Goal: Task Accomplishment & Management: Manage account settings

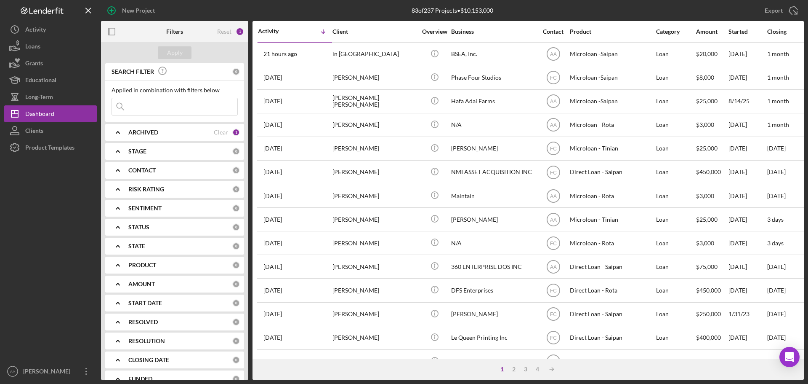
scroll to position [42, 0]
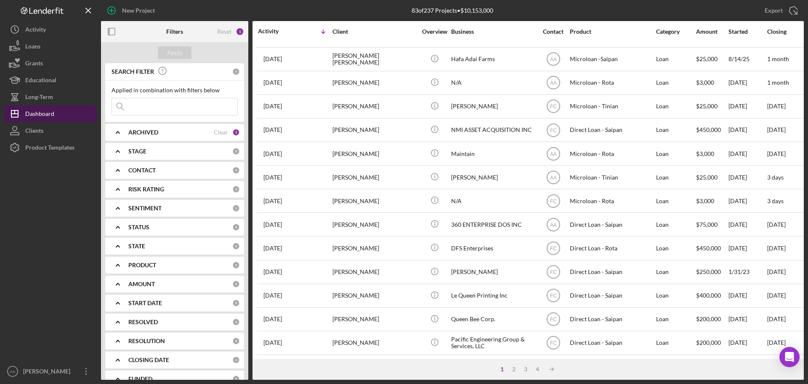
click at [48, 115] on div "Dashboard" at bounding box center [39, 114] width 29 height 19
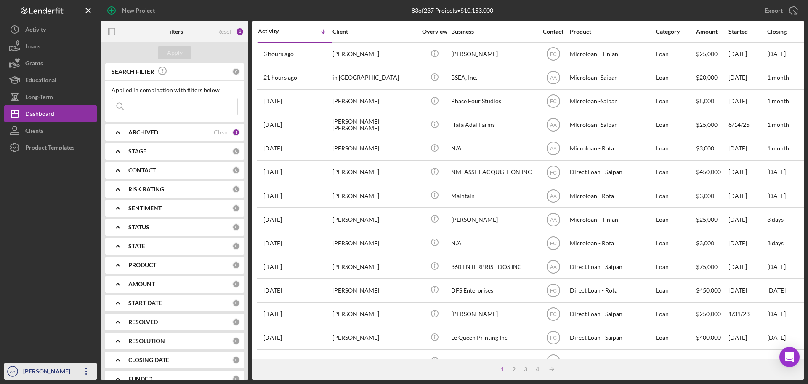
click at [18, 370] on icon "AA" at bounding box center [12, 370] width 17 height 21
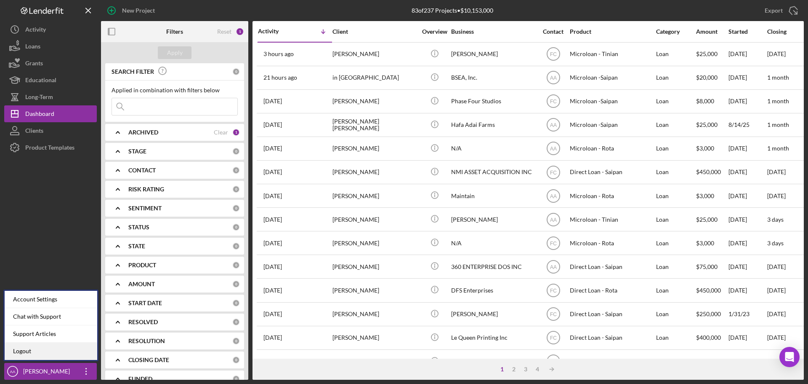
click at [41, 352] on link "Logout" at bounding box center [51, 350] width 93 height 17
